Goal: Entertainment & Leisure: Consume media (video, audio)

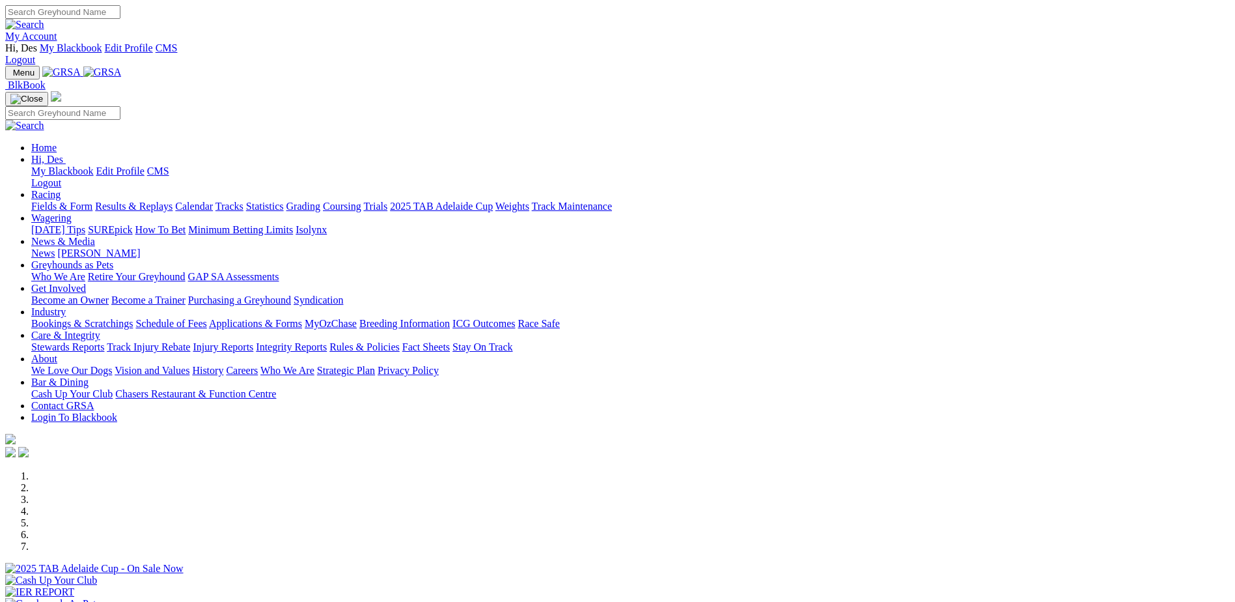
click at [450, 318] on link "Breeding Information" at bounding box center [404, 323] width 90 height 11
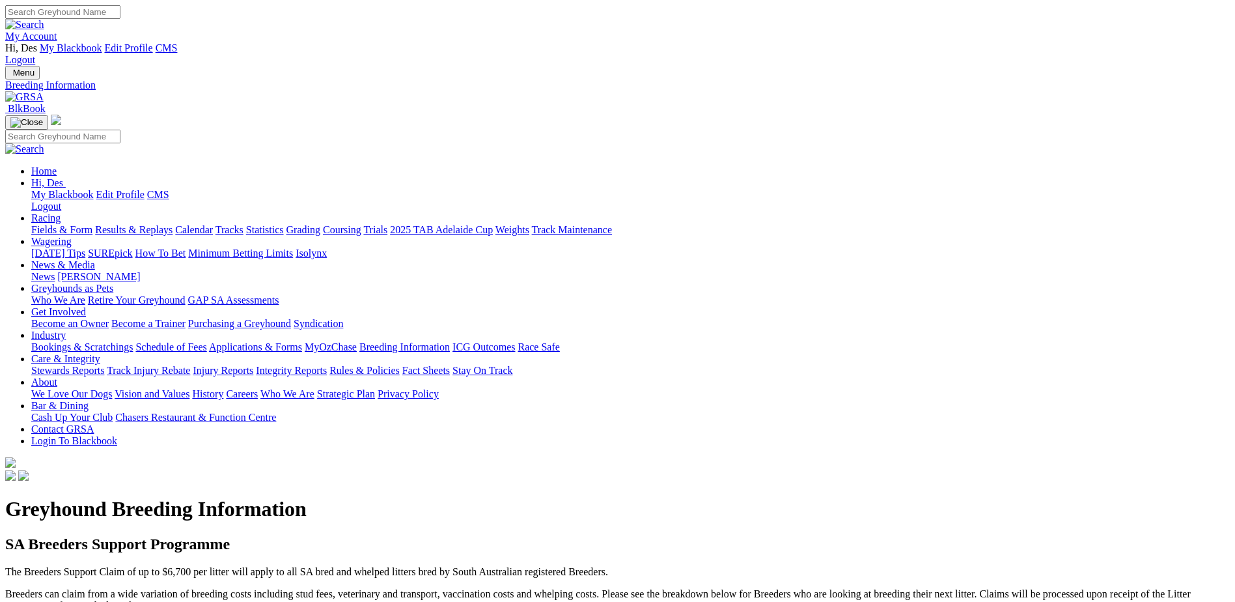
scroll to position [65, 0]
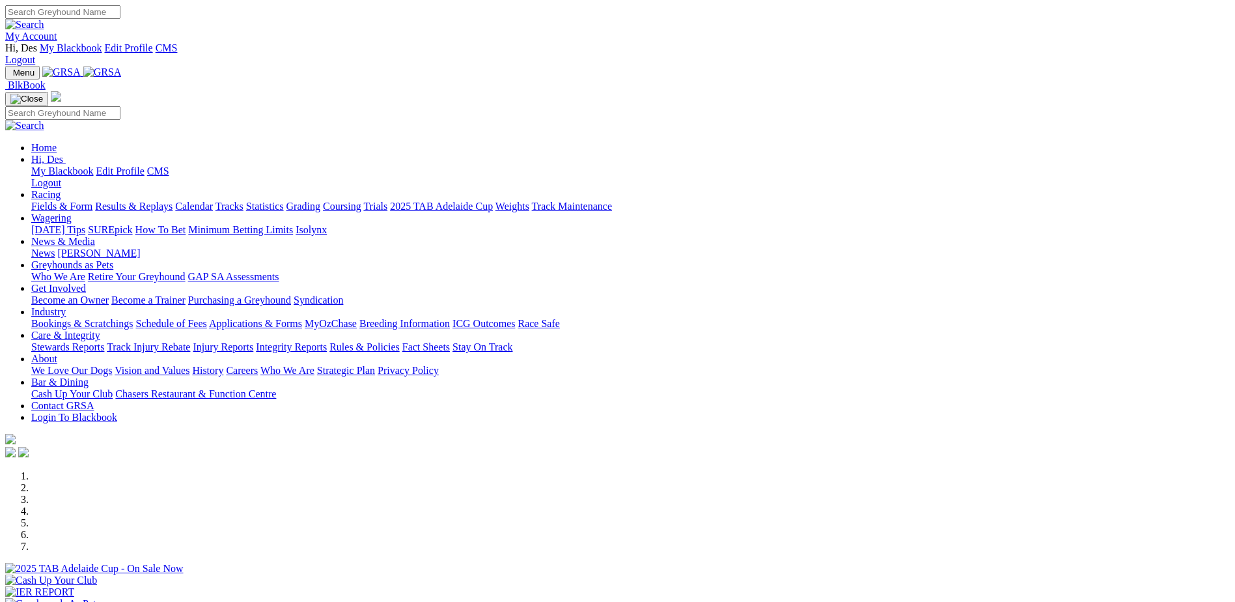
click at [173, 201] on link "Results & Replays" at bounding box center [133, 206] width 77 height 11
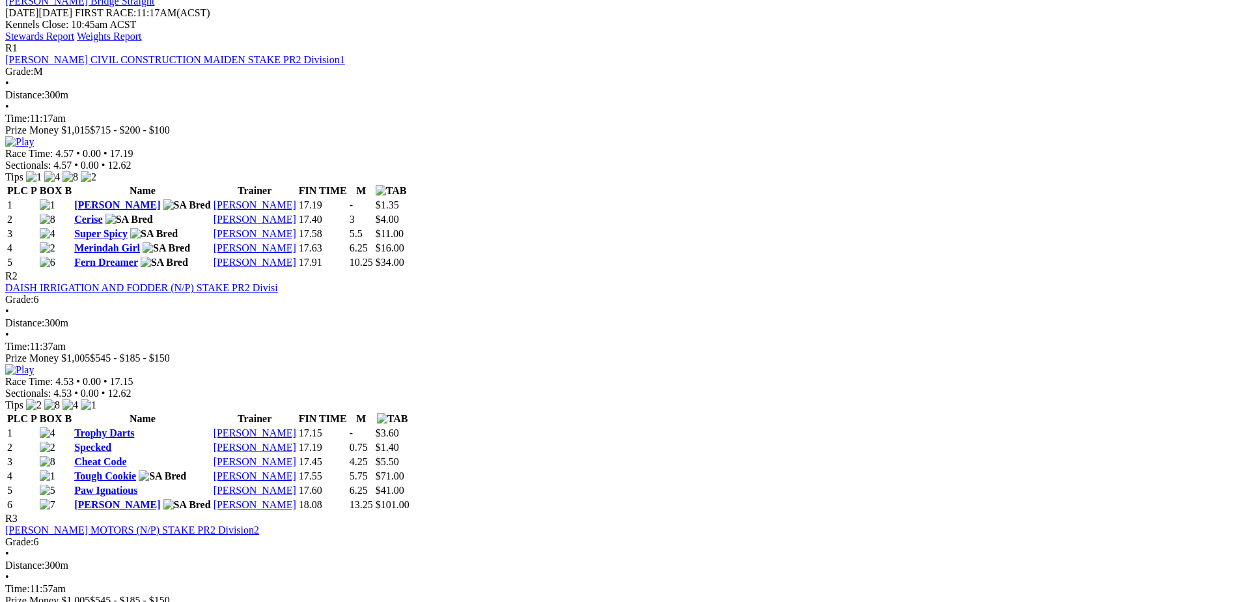
scroll to position [643, 0]
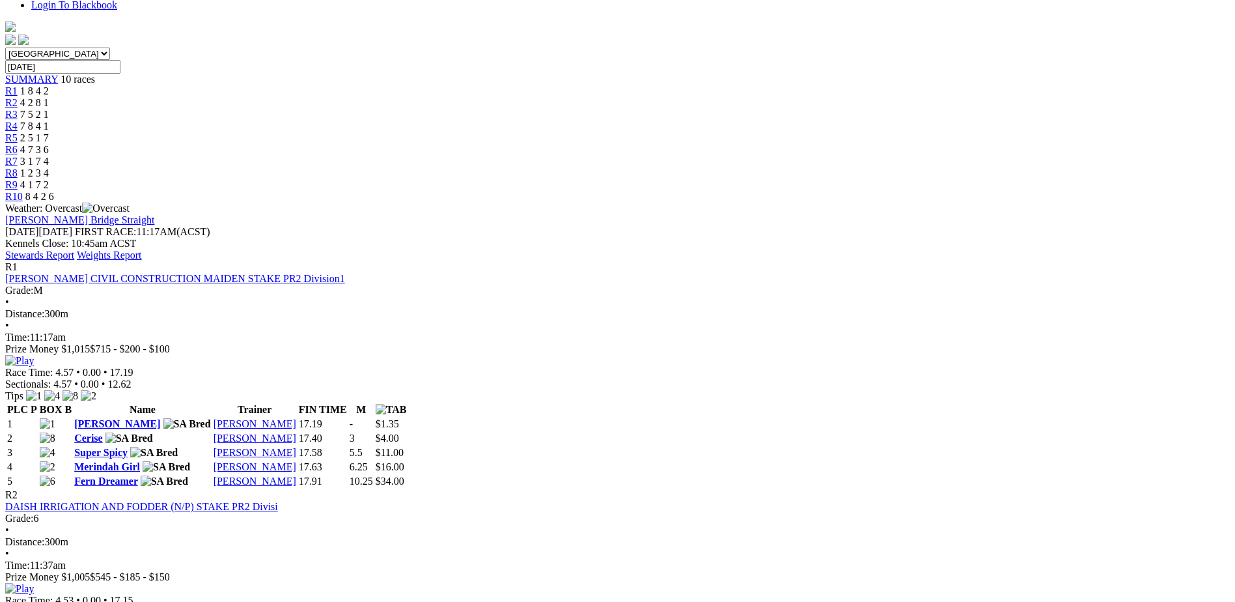
scroll to position [423, 0]
